Goal: Information Seeking & Learning: Find specific fact

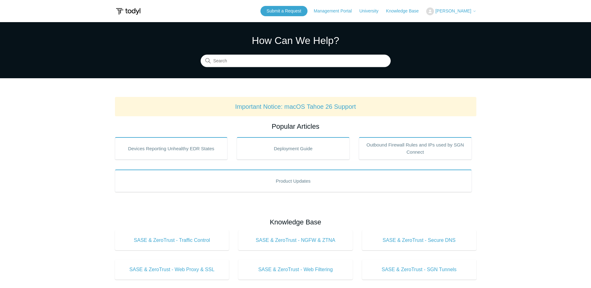
click at [504, 142] on main "Todyl Support Center How Can We Help? Search Important Notice: macOS Tahoe 26 S…" at bounding box center [295, 233] width 591 height 422
click at [324, 62] on input "Search" at bounding box center [296, 61] width 190 height 12
drag, startPoint x: 254, startPoint y: 58, endPoint x: 151, endPoint y: 45, distance: 103.4
click at [151, 45] on section "How Can We Help? Search There are no matching results in this help center. Sele…" at bounding box center [295, 50] width 591 height 56
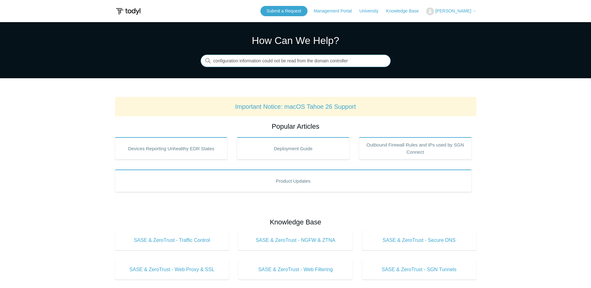
type input "configuration information could not be read from the domain controller"
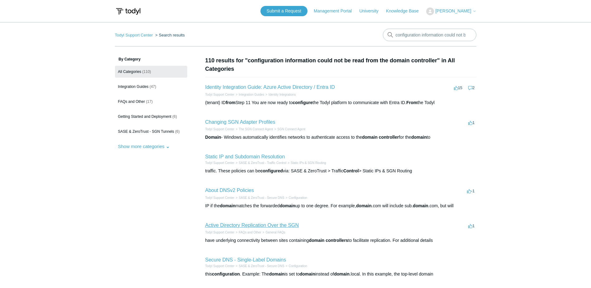
click at [266, 226] on link "Active Directory Replication Over the SGN" at bounding box center [252, 225] width 94 height 5
